Goal: Task Accomplishment & Management: Use online tool/utility

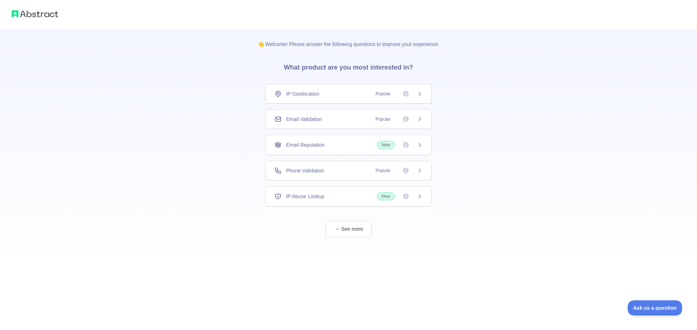
click at [311, 120] on span "Email Validation" at bounding box center [304, 119] width 36 height 7
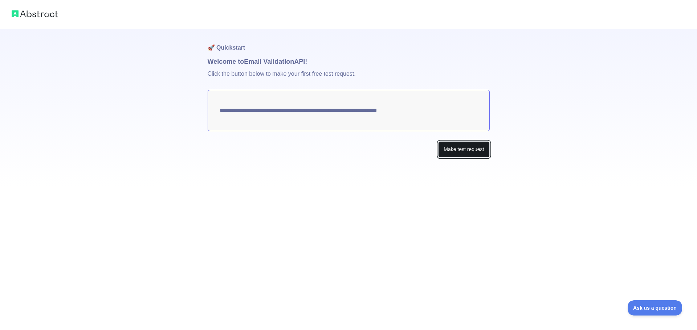
click at [468, 148] on button "Make test request" at bounding box center [463, 149] width 51 height 16
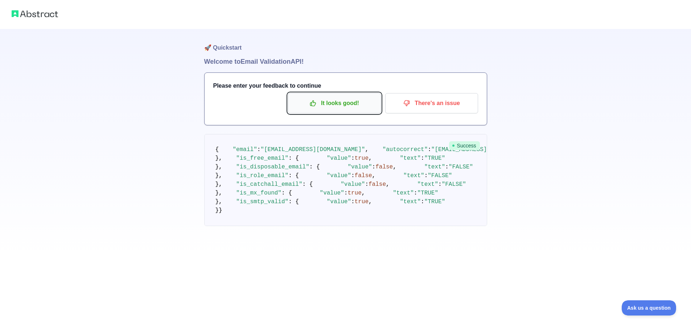
click at [311, 104] on icon "button" at bounding box center [313, 103] width 5 height 5
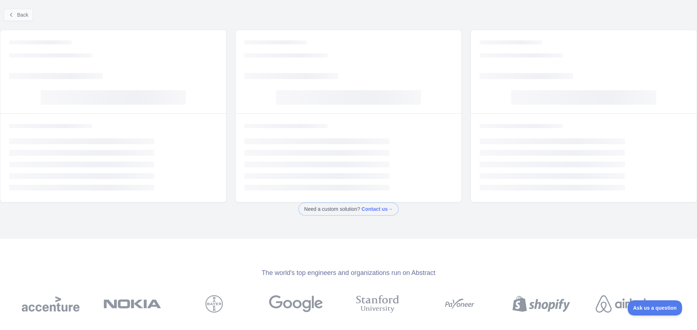
click at [32, 18] on div "Back" at bounding box center [348, 15] width 697 height 24
click at [19, 16] on span "Back" at bounding box center [22, 15] width 11 height 6
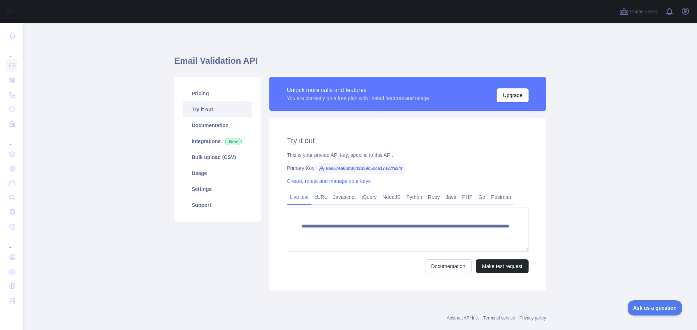
click at [347, 167] on span "8ea67ea6bb3043b59c5c4e17427fe24f" at bounding box center [360, 168] width 89 height 11
copy span "8ea67ea6bb3043b59c5c4e17427fe24f"
